Goal: Task Accomplishment & Management: Complete application form

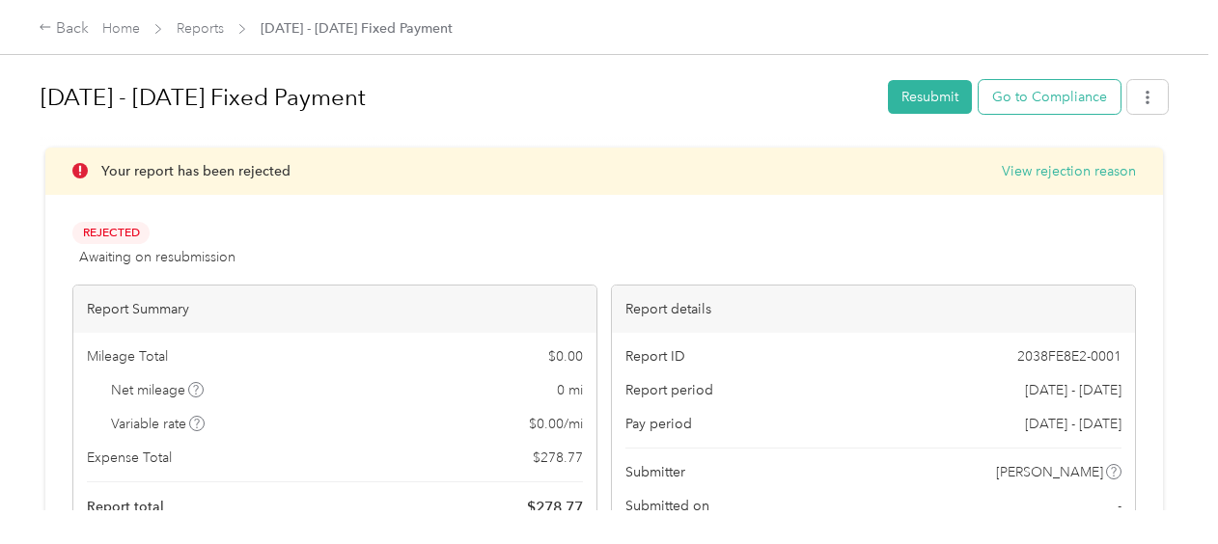
click at [1007, 97] on button "Go to Compliance" at bounding box center [1050, 97] width 142 height 34
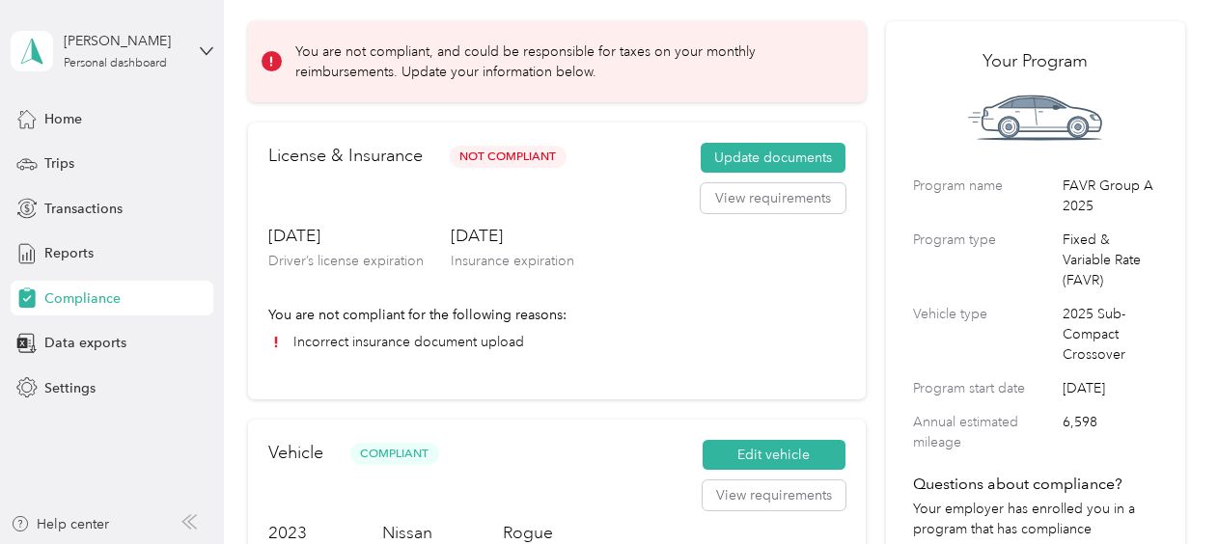
scroll to position [75, 0]
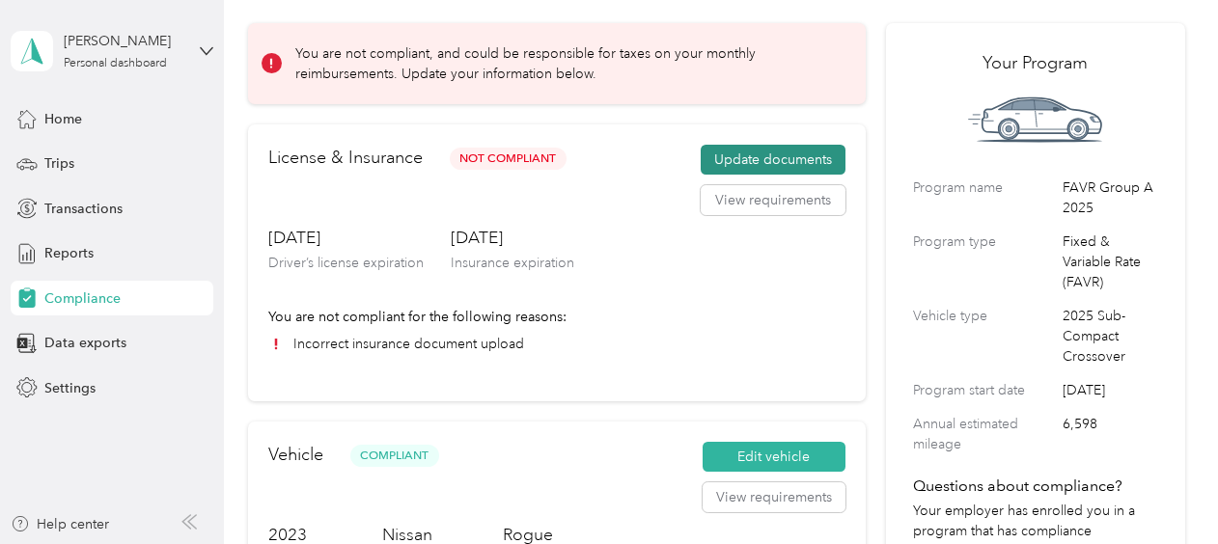
click at [761, 158] on button "Update documents" at bounding box center [773, 160] width 145 height 31
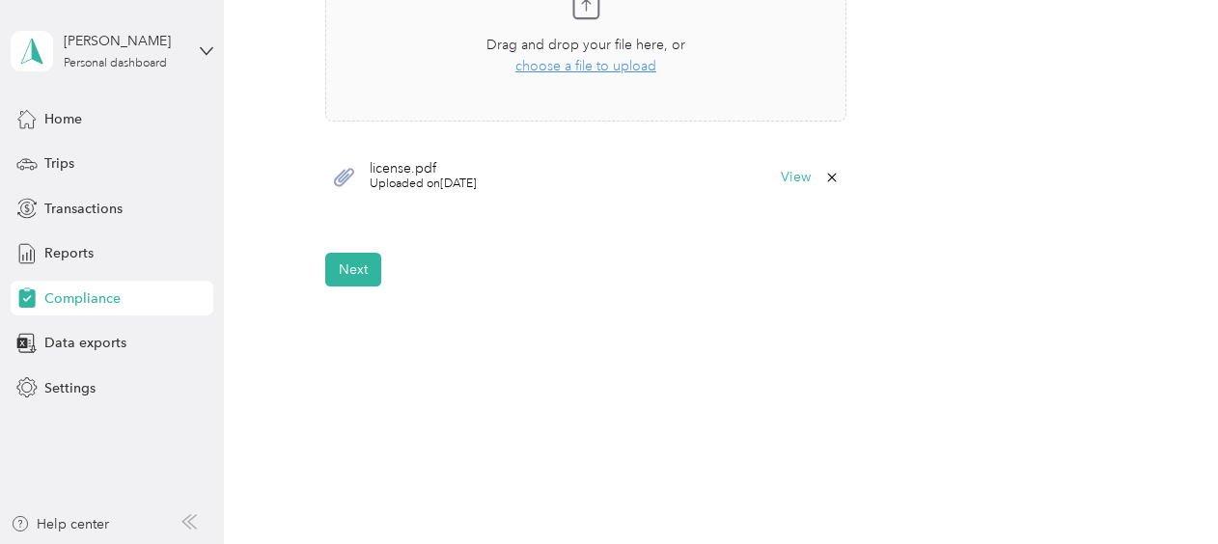
scroll to position [701, 0]
click at [364, 269] on button "Next" at bounding box center [353, 266] width 56 height 34
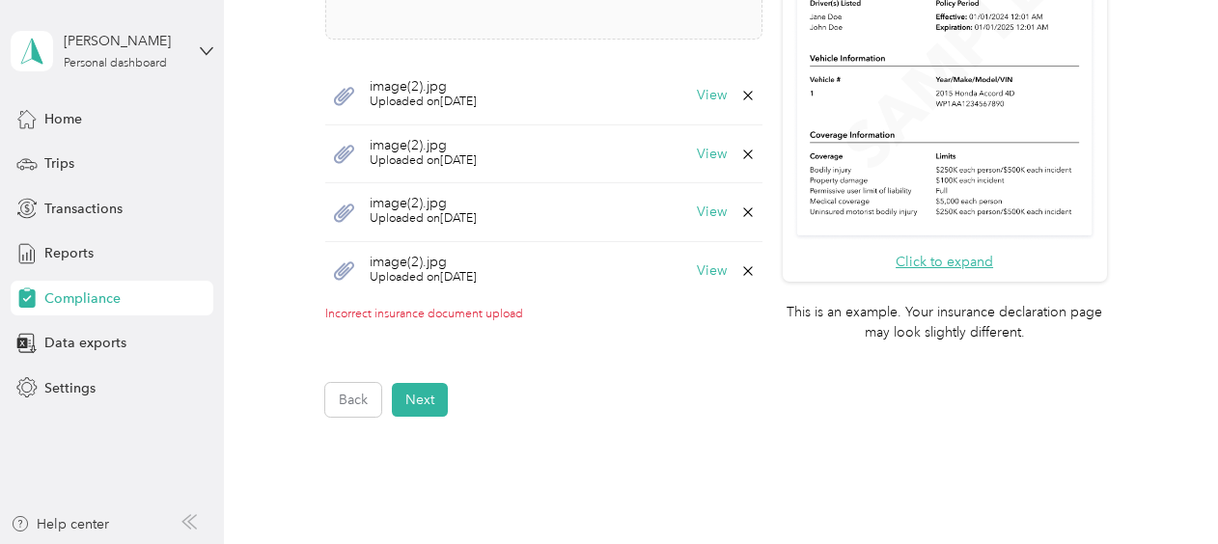
scroll to position [691, 0]
click at [743, 95] on icon at bounding box center [747, 96] width 9 height 9
click at [700, 109] on button "Yes" at bounding box center [695, 109] width 38 height 31
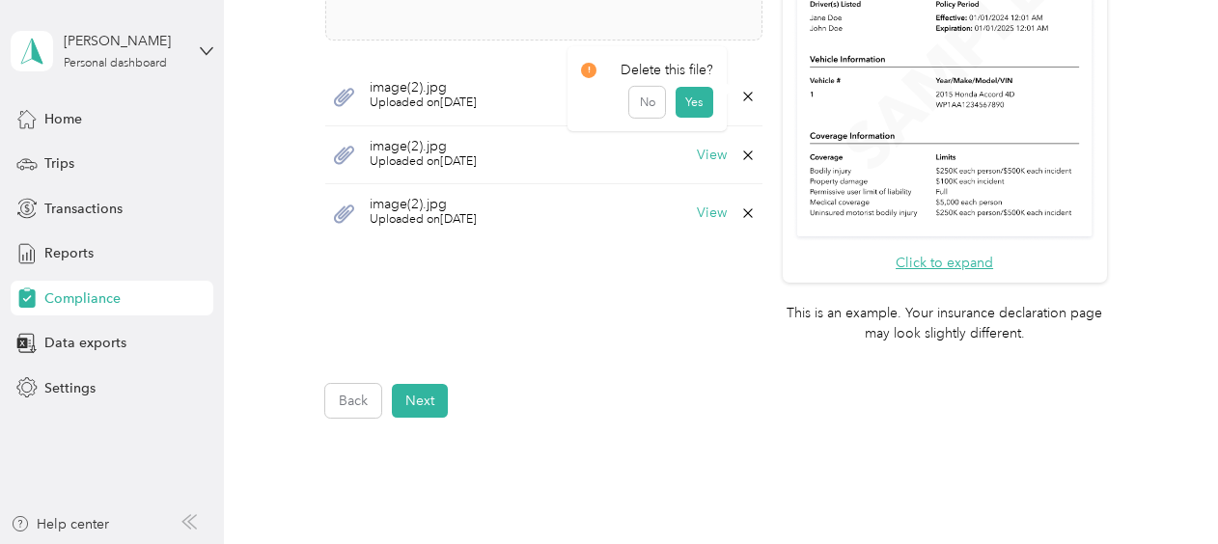
click at [743, 93] on icon at bounding box center [747, 96] width 9 height 9
click at [699, 103] on button "Yes" at bounding box center [695, 109] width 38 height 31
click at [741, 100] on icon at bounding box center [747, 96] width 15 height 15
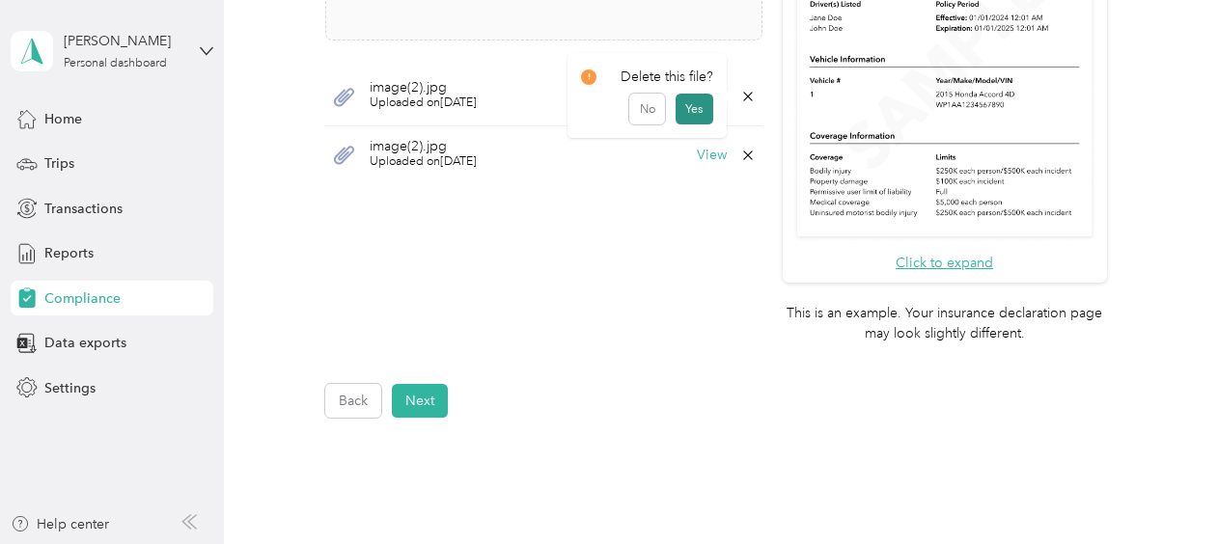
click at [688, 98] on button "Yes" at bounding box center [695, 109] width 38 height 31
click at [744, 93] on icon at bounding box center [747, 96] width 9 height 9
click at [707, 106] on button "Yes" at bounding box center [695, 109] width 38 height 31
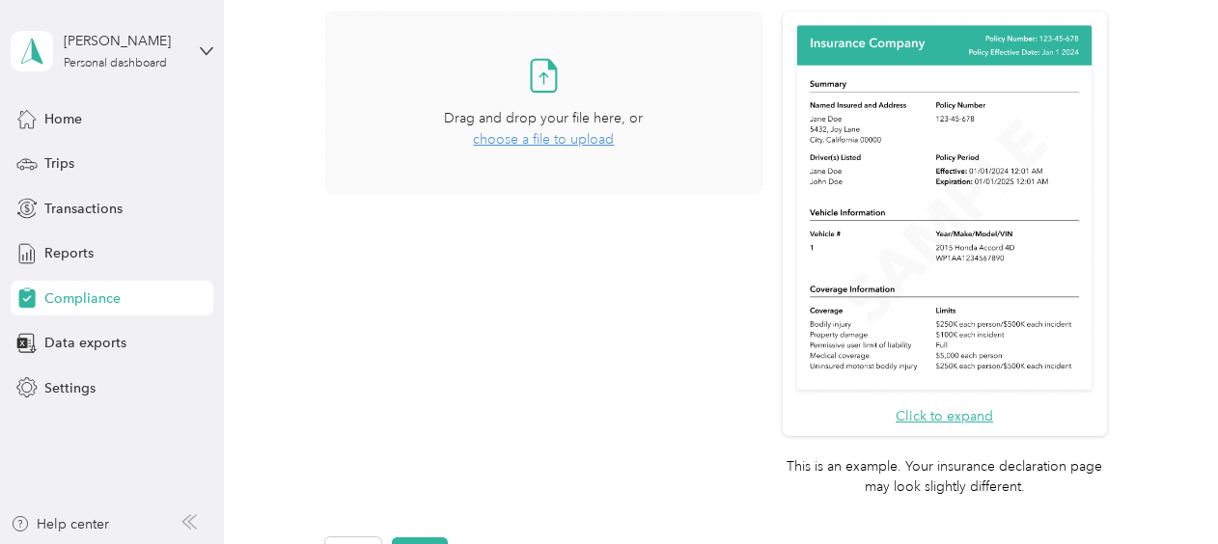
scroll to position [537, 0]
click at [550, 138] on span "choose a file to upload" at bounding box center [543, 140] width 141 height 16
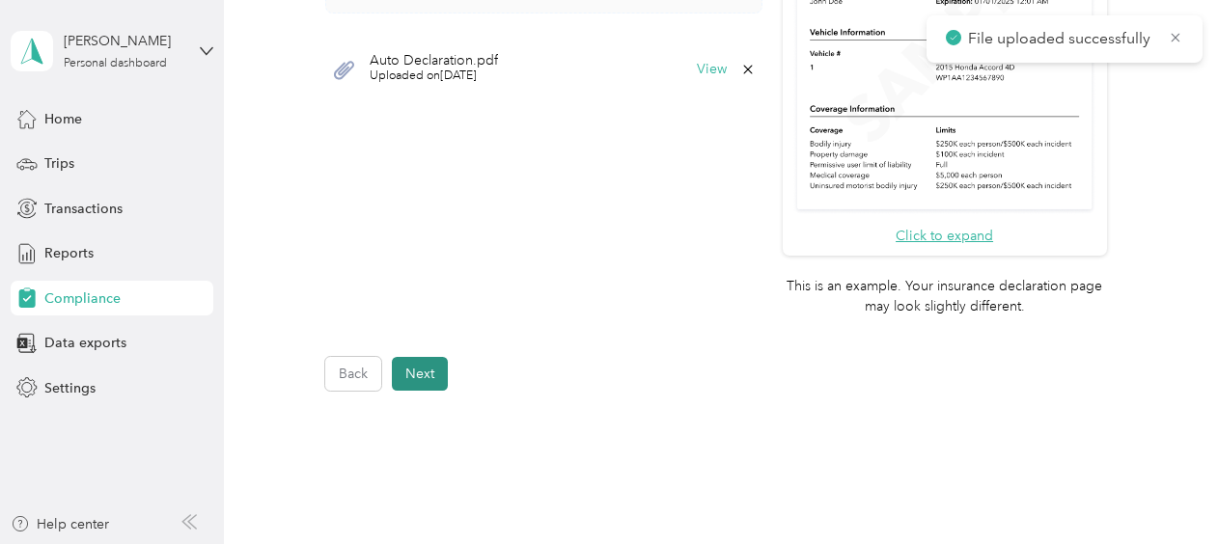
click at [423, 367] on button "Next" at bounding box center [420, 374] width 56 height 34
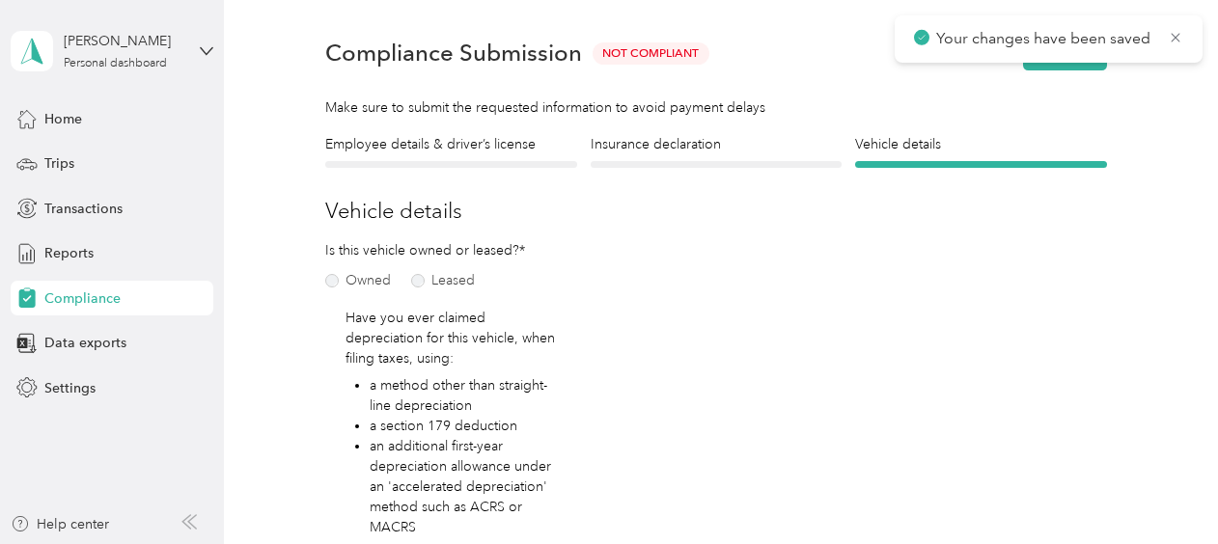
scroll to position [23, 0]
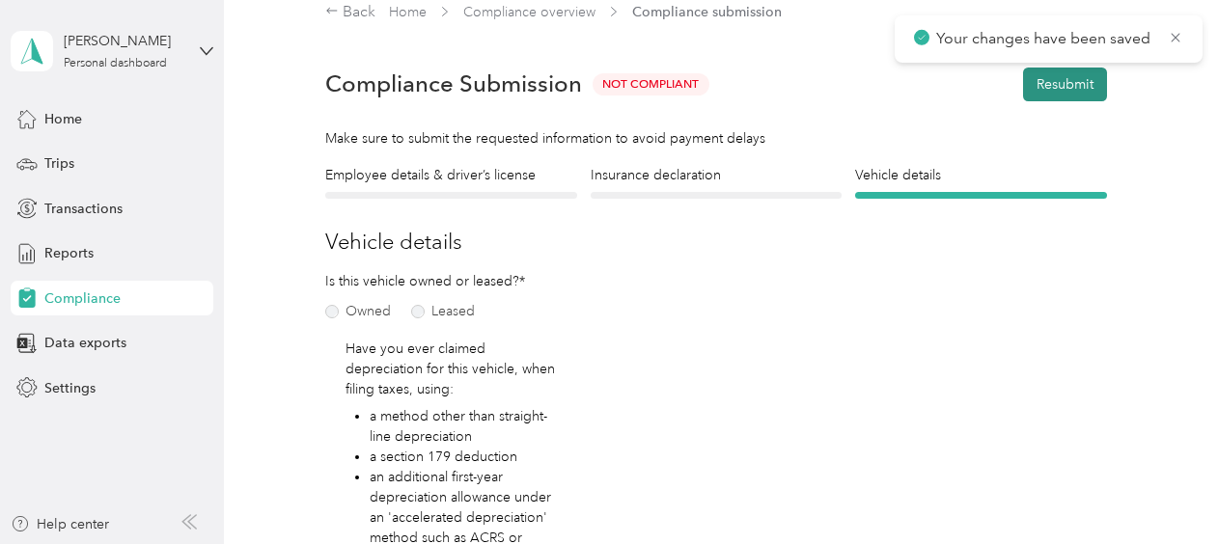
click at [1046, 72] on button "Resubmit" at bounding box center [1065, 85] width 84 height 34
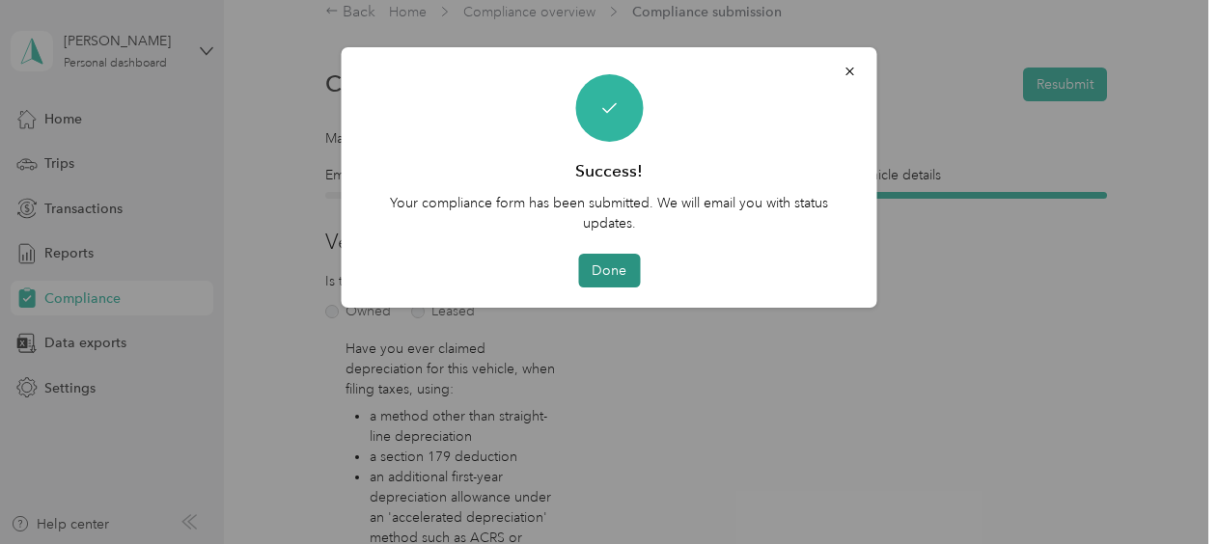
click at [605, 278] on button "Done" at bounding box center [609, 271] width 62 height 34
